Goal: Task Accomplishment & Management: Manage account settings

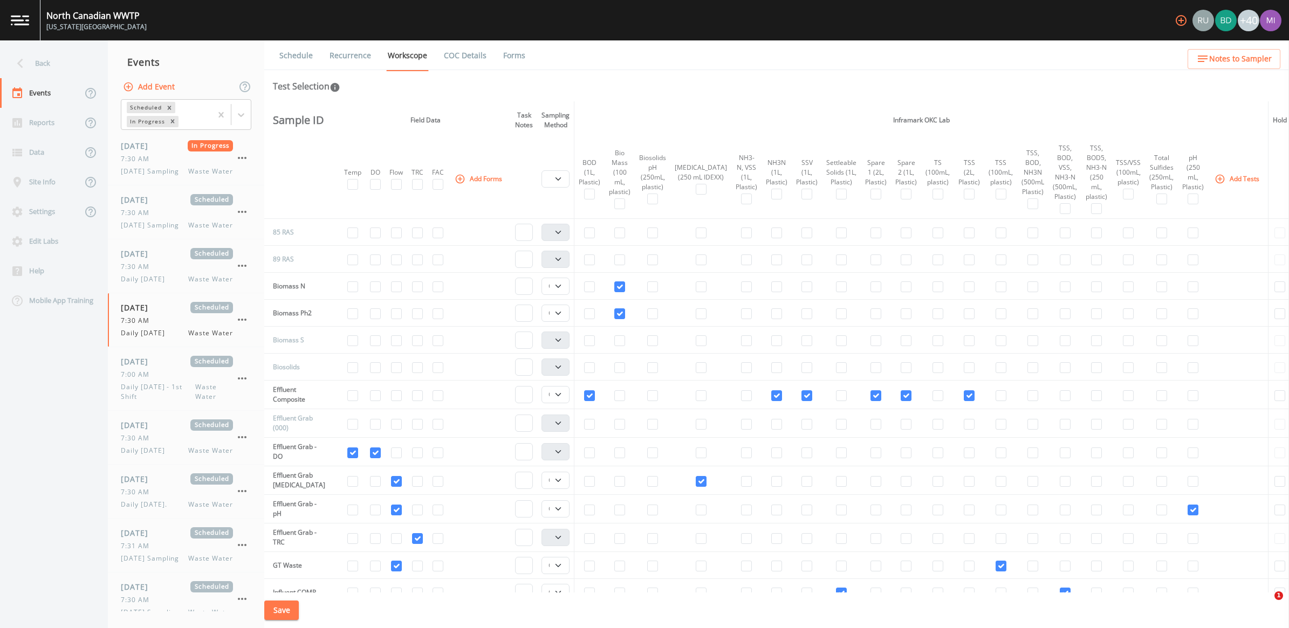
select select "092b3f94-5697-4c94-9891-da161916fdbb"
select select "b6a3c313-748b-4795-a028-792ad310bd60"
select select "092b3f94-5697-4c94-9891-da161916fdbb"
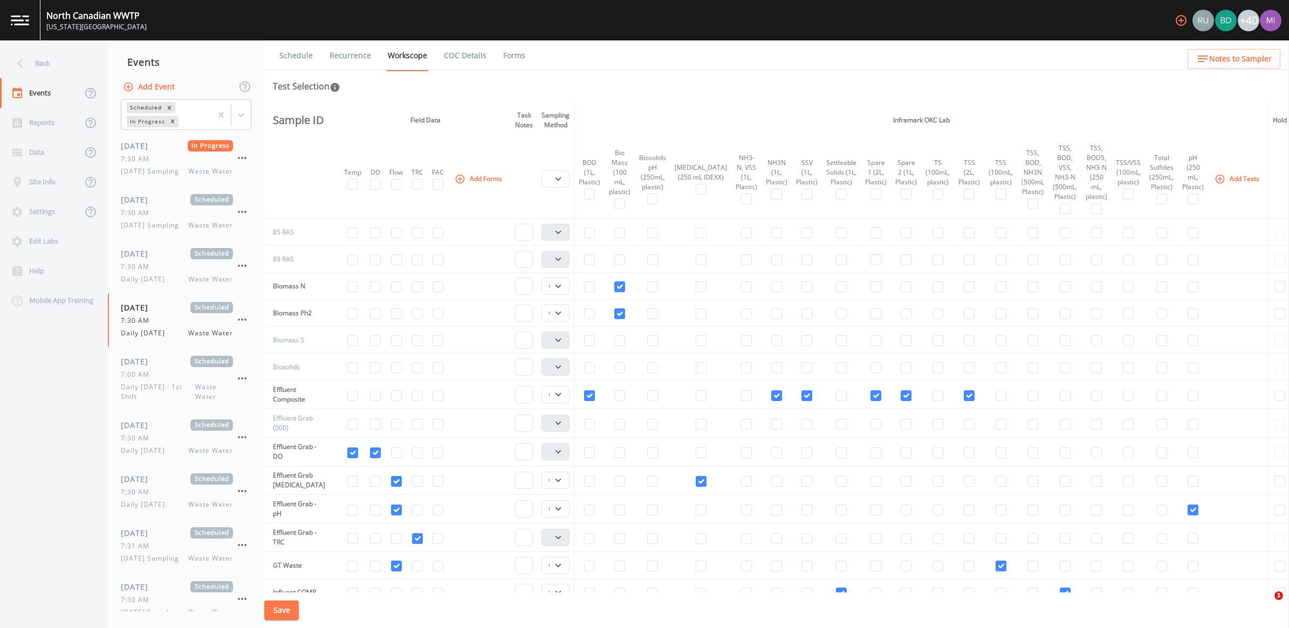
select select "092b3f94-5697-4c94-9891-da161916fdbb"
select select "b6a3c313-748b-4795-a028-792ad310bd60"
select select "092b3f94-5697-4c94-9891-da161916fdbb"
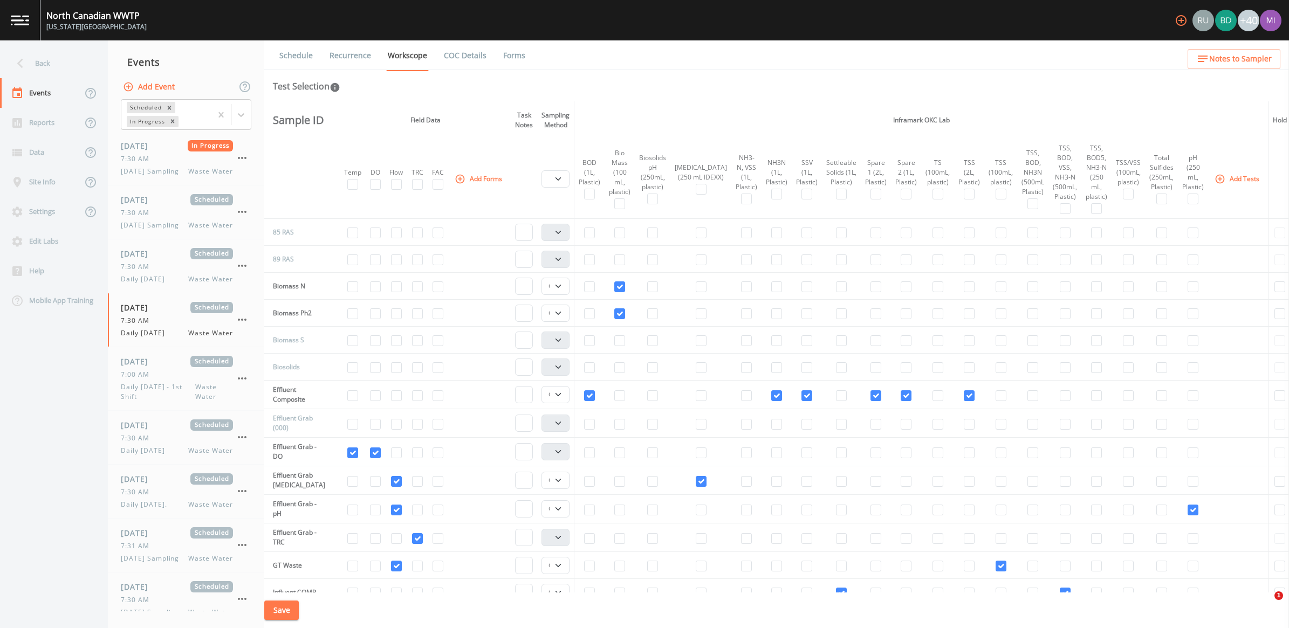
select select "092b3f94-5697-4c94-9891-da161916fdbb"
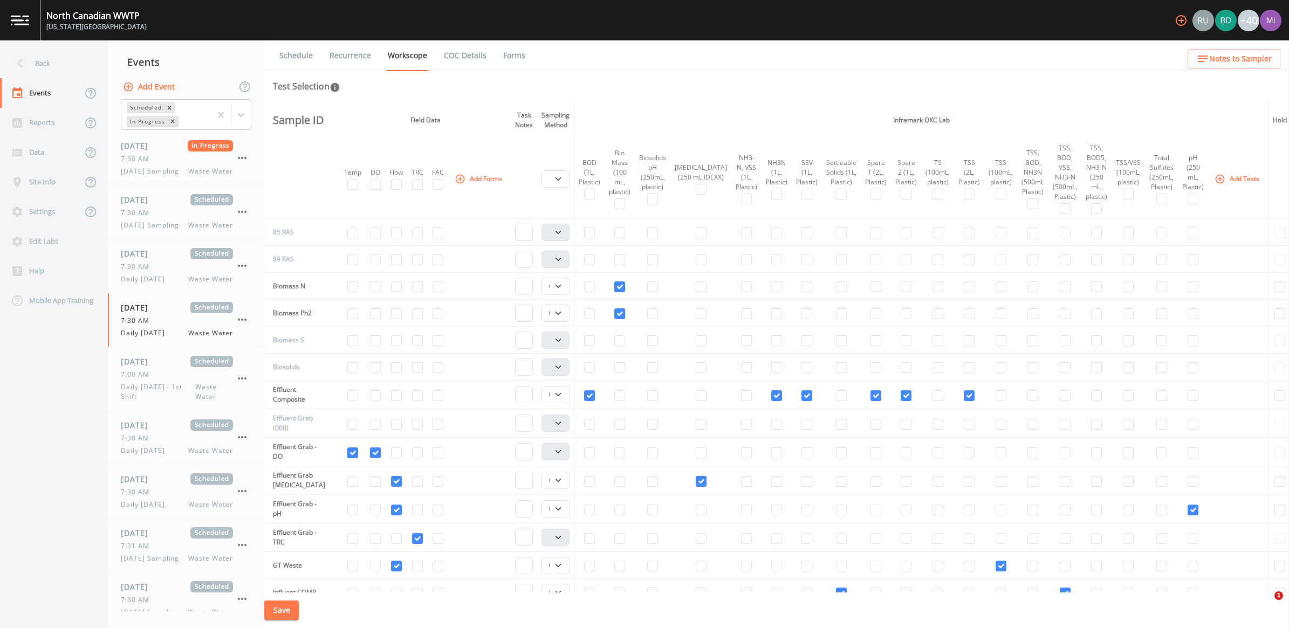
select select "092b3f94-5697-4c94-9891-da161916fdbb"
